Goal: Book appointment/travel/reservation

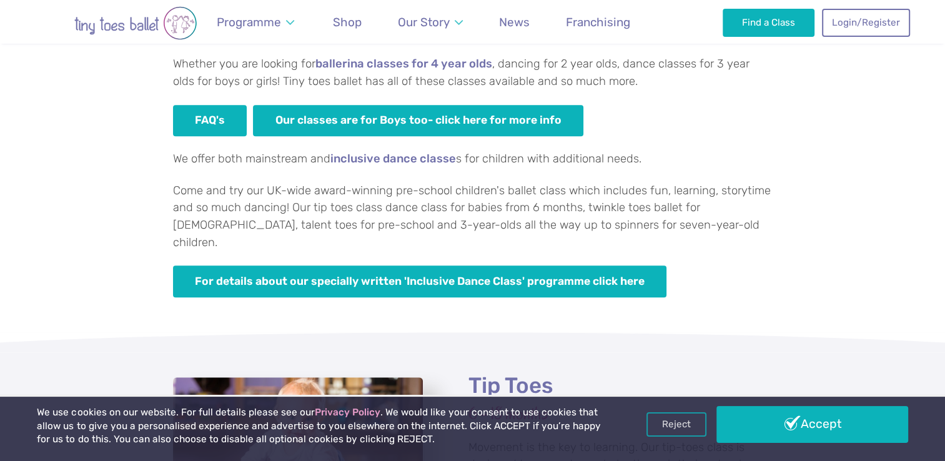
scroll to position [881, 0]
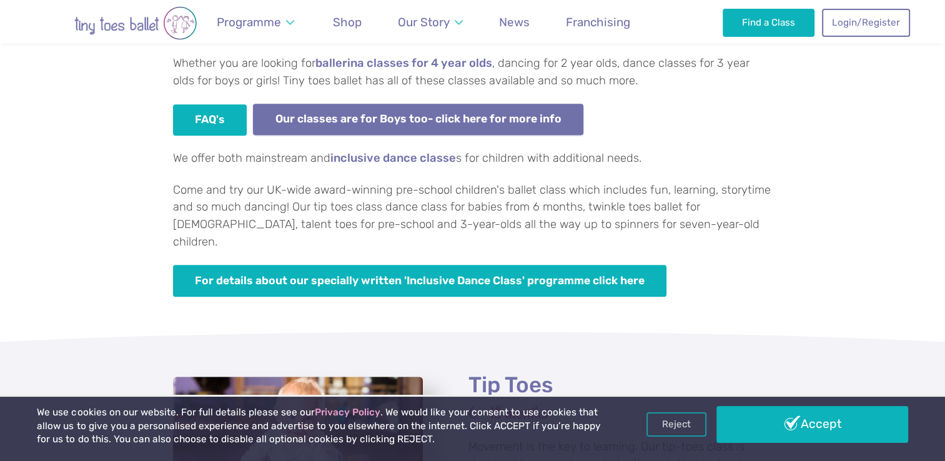
click at [307, 129] on link "Our classes are for Boys too- click here for more info" at bounding box center [418, 120] width 330 height 32
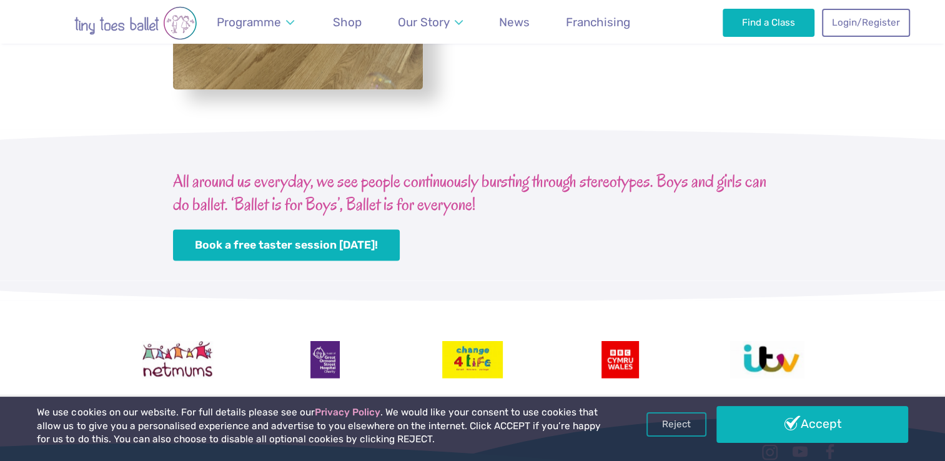
scroll to position [2419, 0]
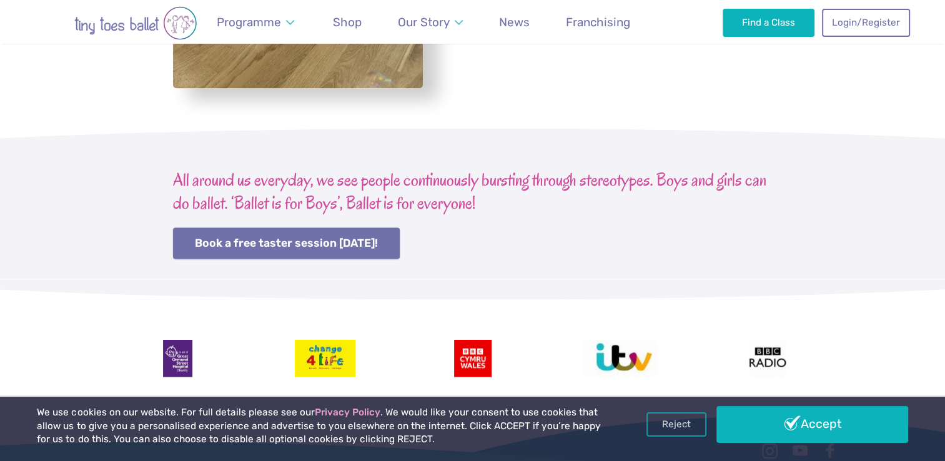
click at [194, 228] on link "Book a free taster session today!" at bounding box center [286, 244] width 227 height 32
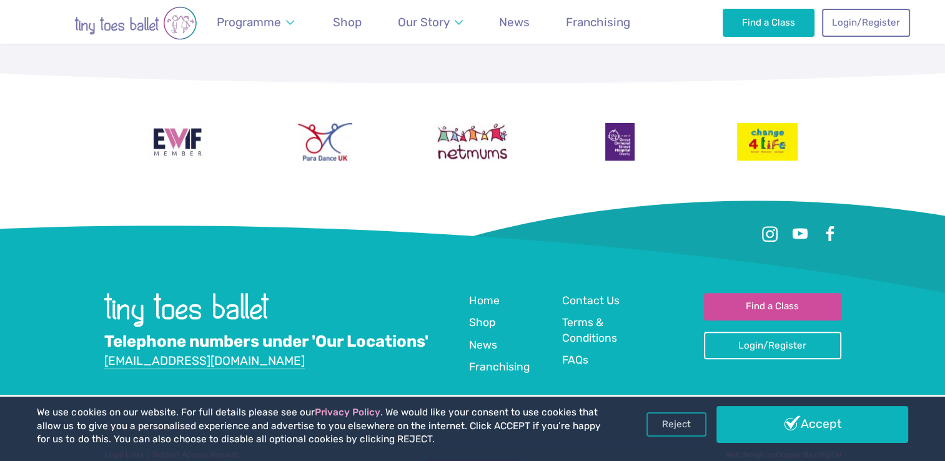
scroll to position [1213, 0]
